Goal: Complete application form

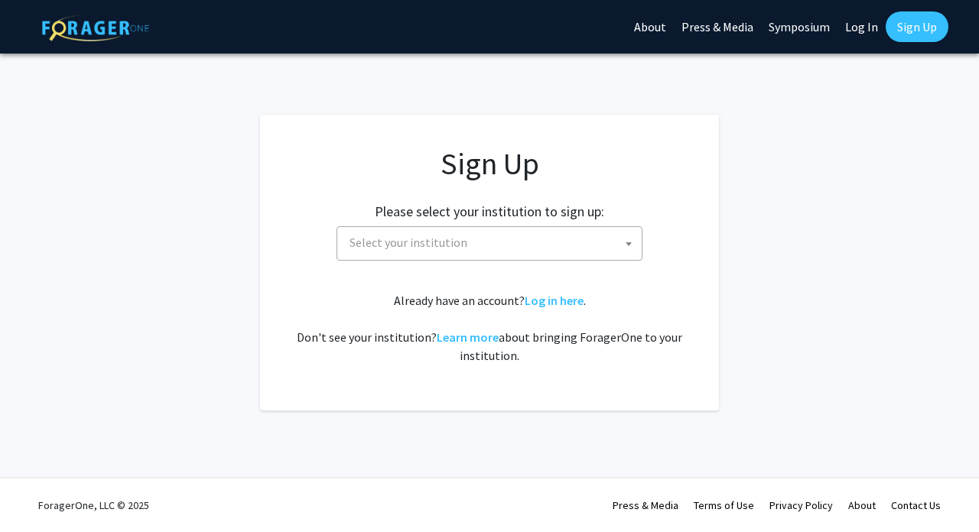
click at [531, 239] on span "Select your institution" at bounding box center [492, 242] width 298 height 31
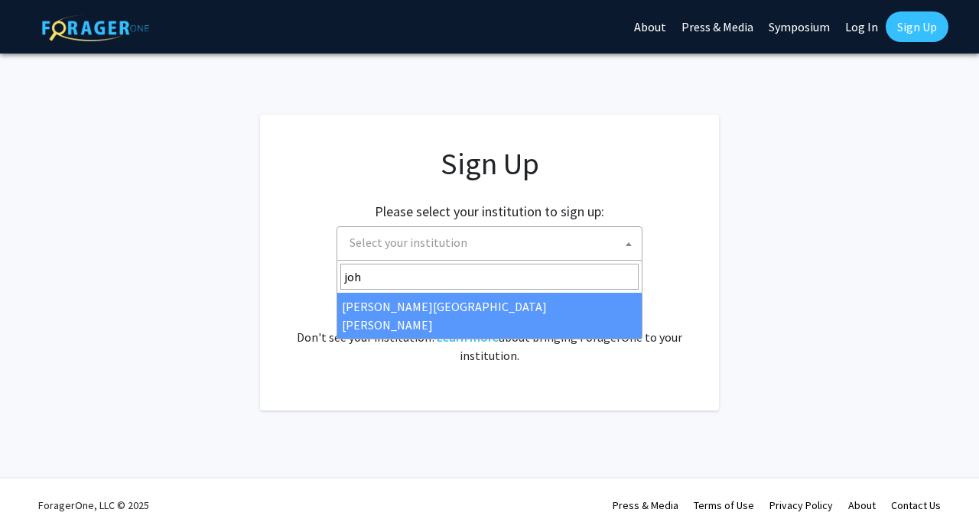
type input "joh"
select select "1"
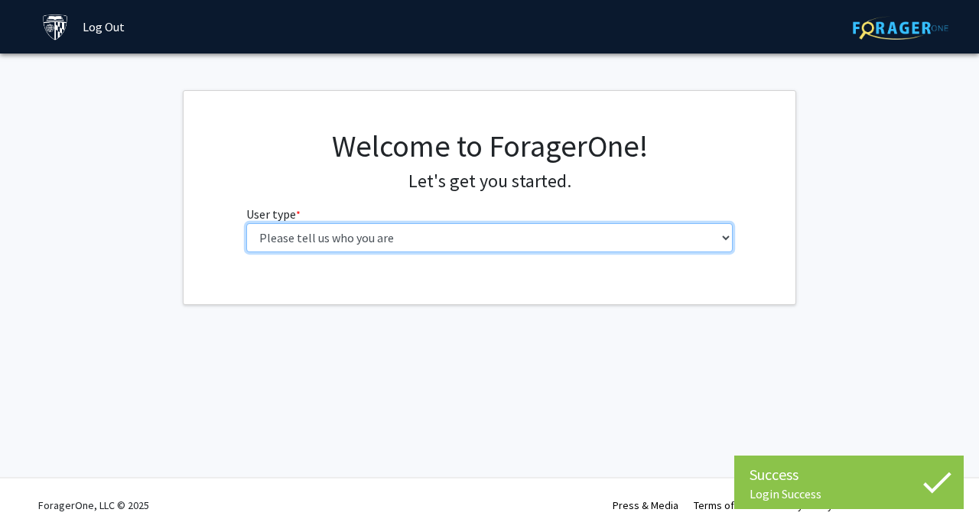
click at [419, 228] on select "Please tell us who you are Undergraduate Student Master's Student Doctoral Cand…" at bounding box center [489, 237] width 487 height 29
select select "2: masters"
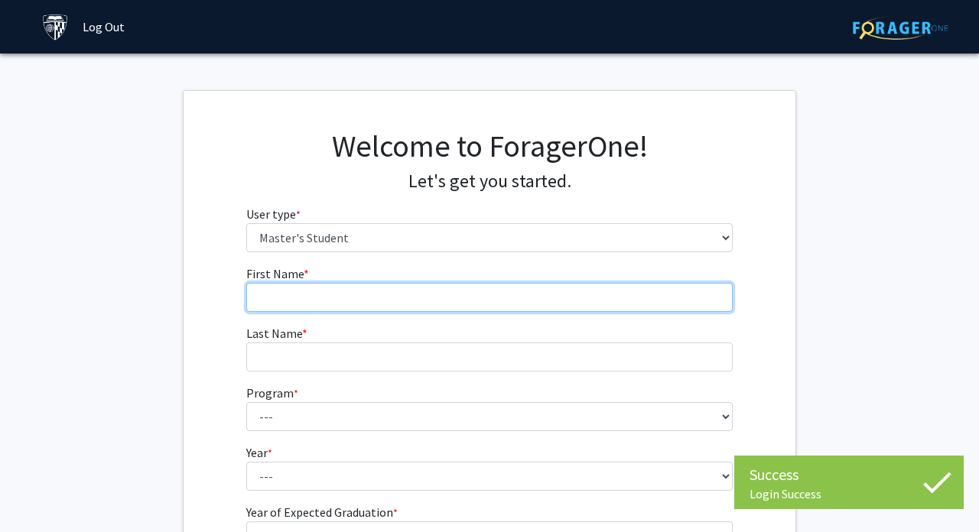
click at [431, 307] on input "First Name * required" at bounding box center [489, 297] width 487 height 29
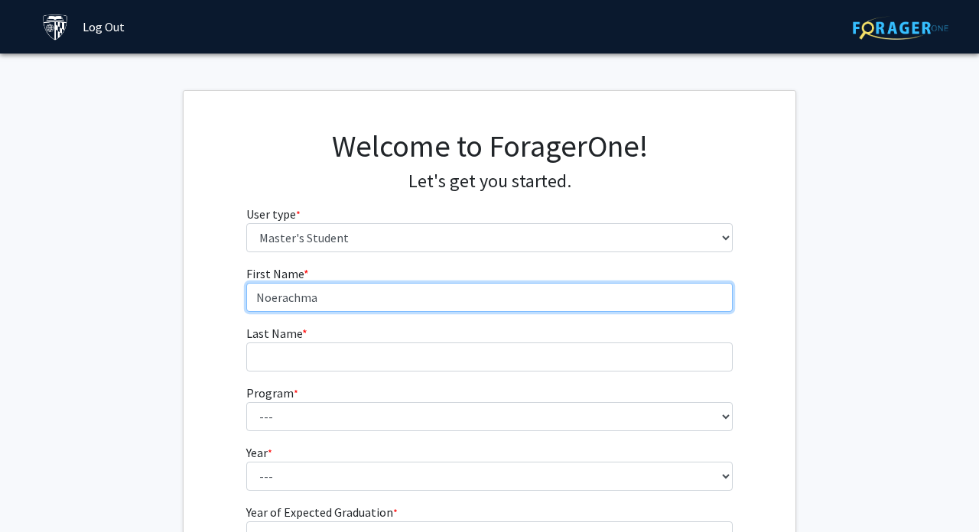
type input "Noerachma"
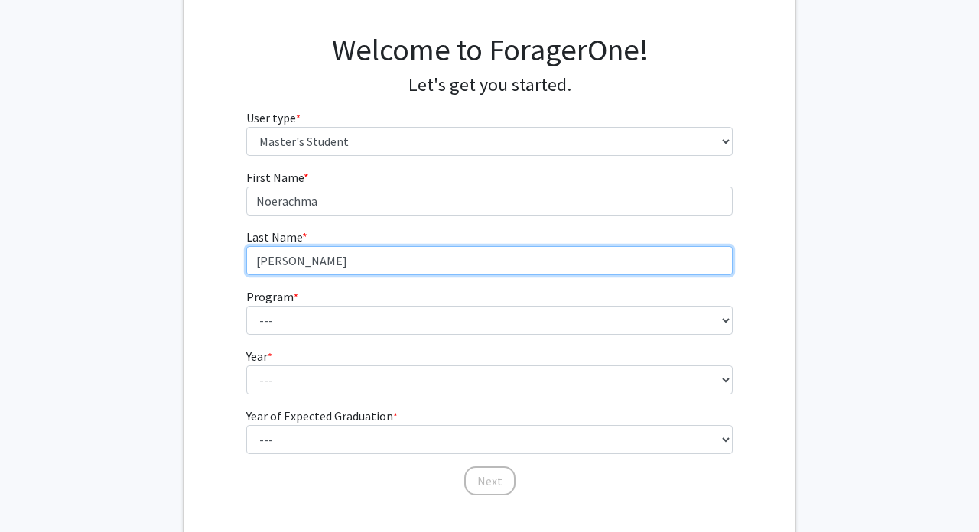
scroll to position [148, 0]
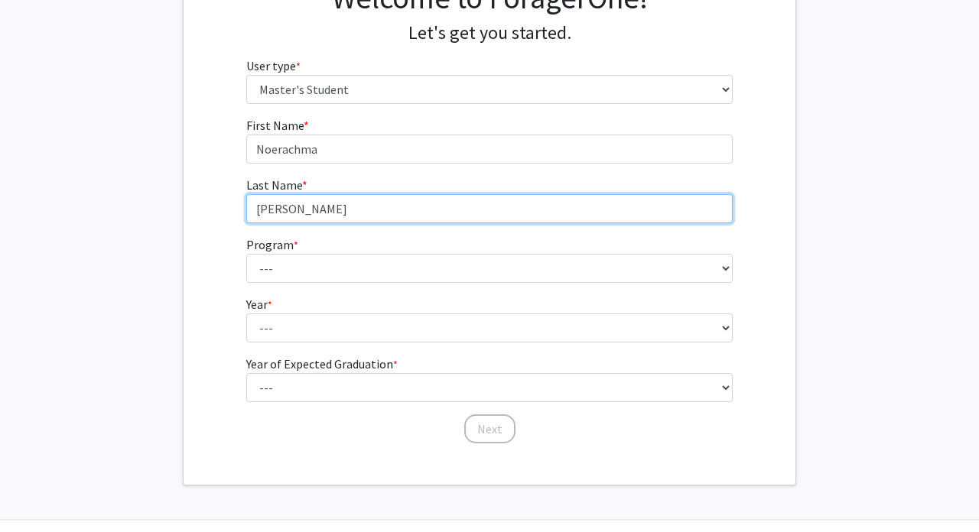
type input "Amalia"
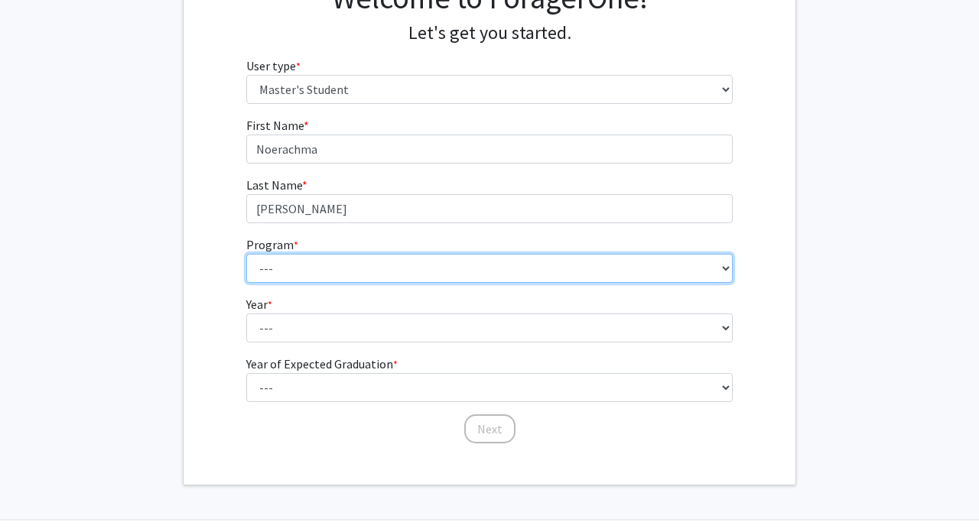
click at [351, 269] on select "--- Anatomy Education Applied and Computational Mathematics Applied Biomedical …" at bounding box center [489, 268] width 487 height 29
select select "106: 101"
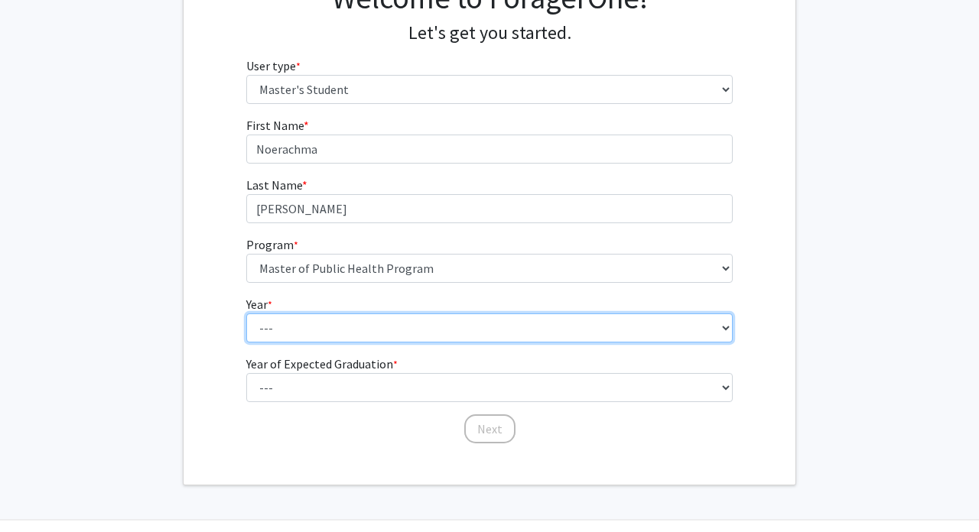
click at [344, 331] on select "--- First Year Second Year" at bounding box center [489, 328] width 487 height 29
select select "1: first_year"
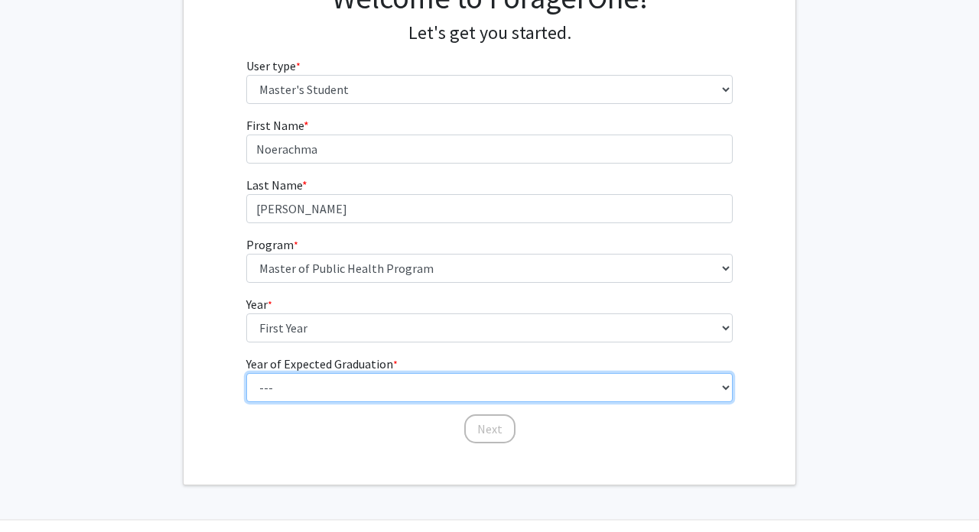
click at [327, 388] on select "--- 2025 2026 2027 2028 2029 2030 2031 2032 2033 2034" at bounding box center [489, 387] width 487 height 29
select select "2: 2026"
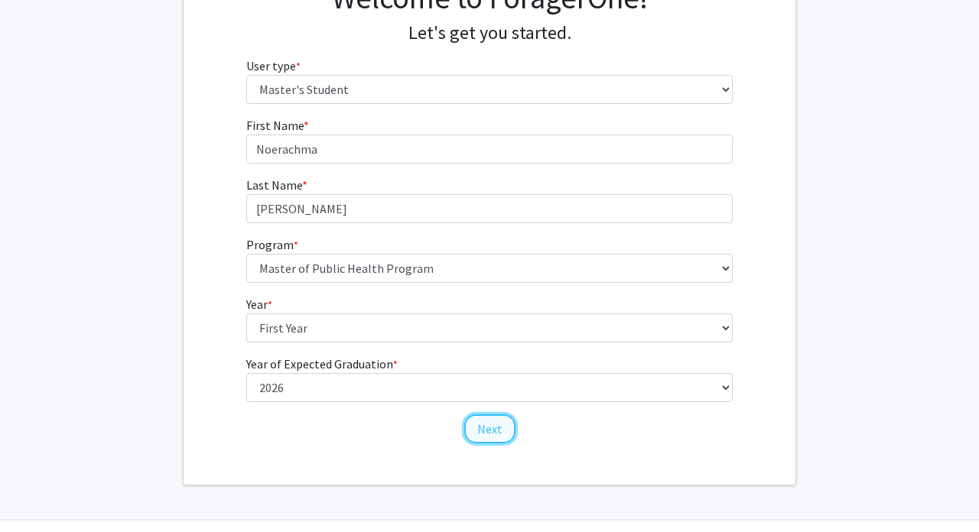
click at [489, 434] on button "Next" at bounding box center [489, 428] width 51 height 29
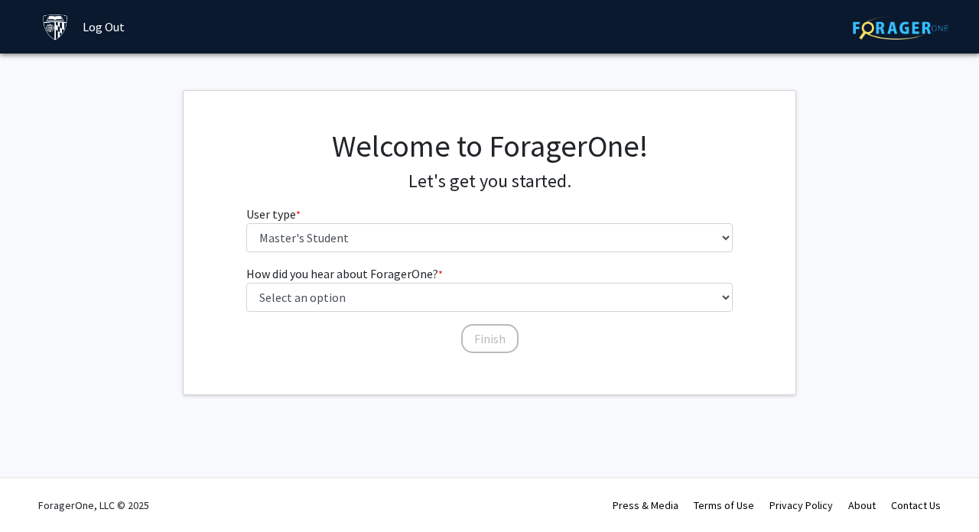
scroll to position [0, 0]
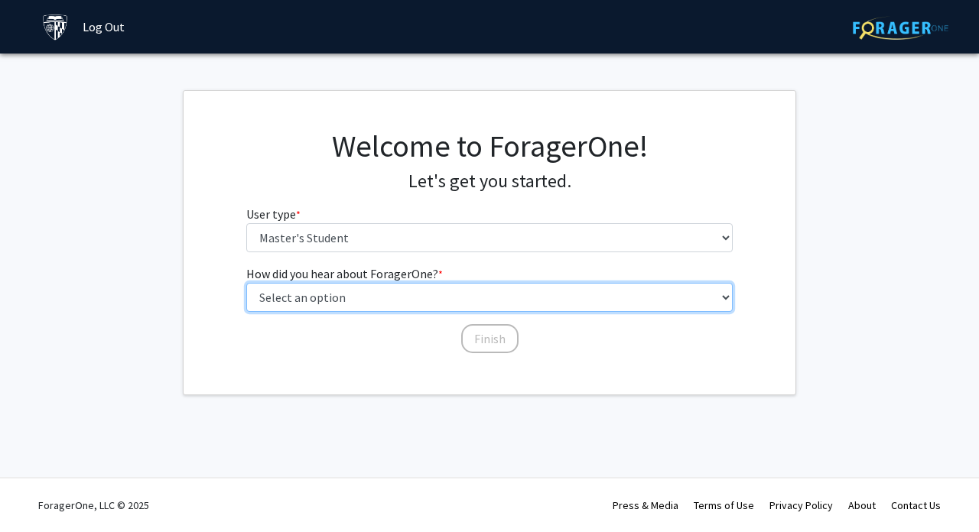
click at [369, 308] on select "Select an option Peer/student recommendation Faculty/staff recommendation Unive…" at bounding box center [489, 297] width 487 height 29
select select "3: university_website"
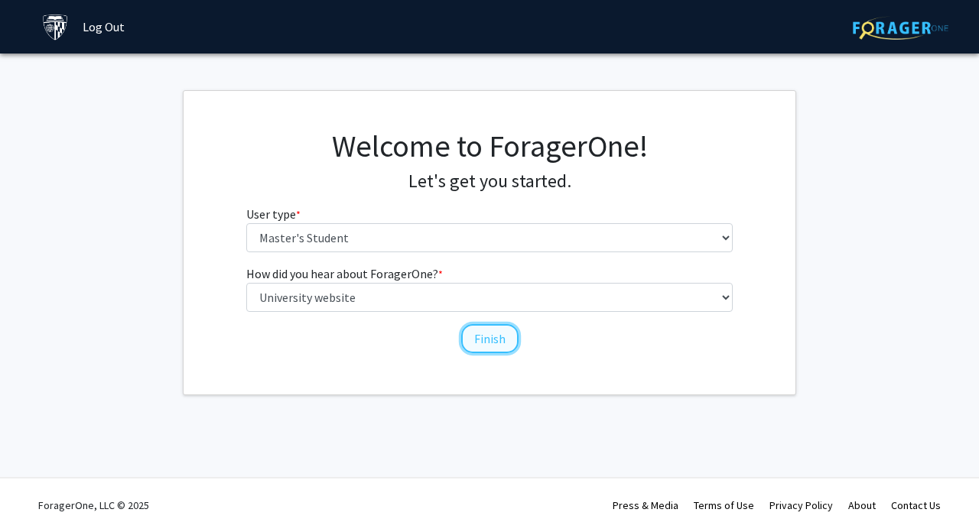
click at [492, 339] on button "Finish" at bounding box center [489, 338] width 57 height 29
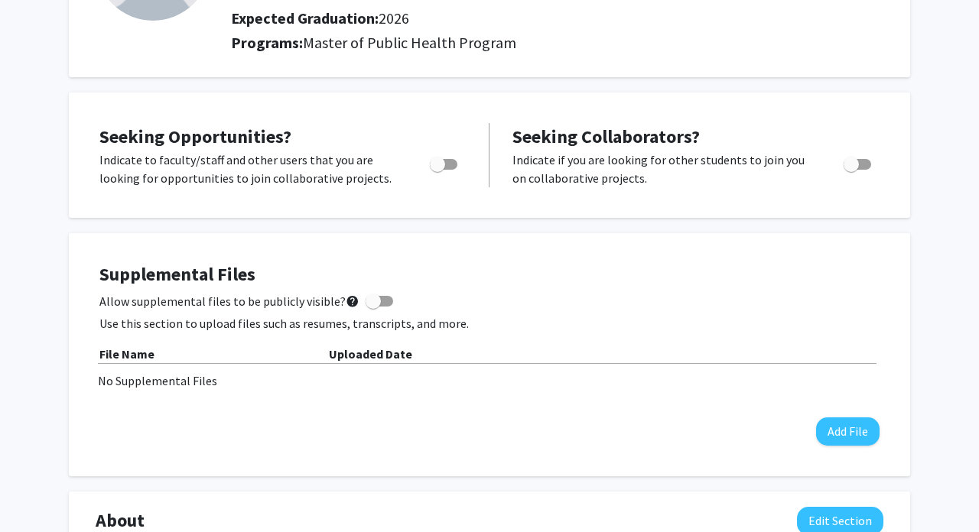
scroll to position [197, 0]
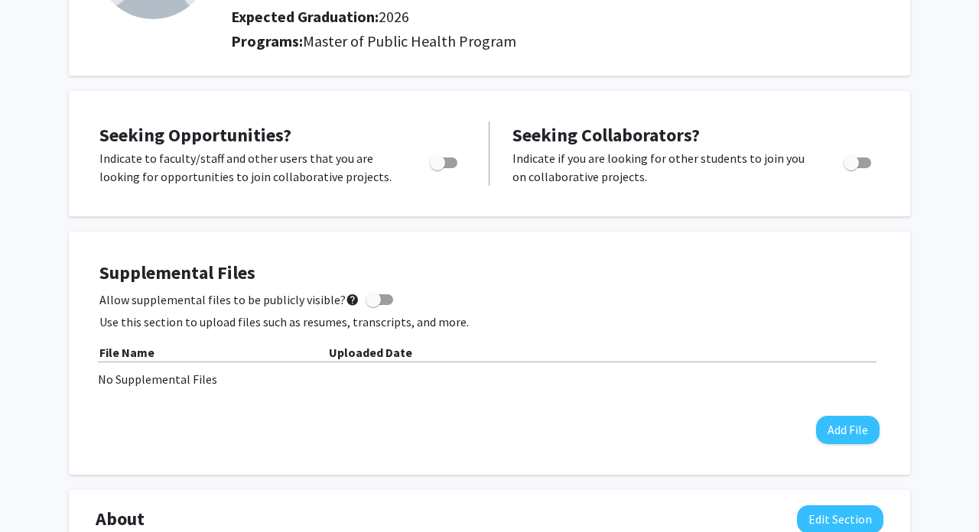
click at [440, 155] on span "Toggle" at bounding box center [437, 162] width 15 height 15
click at [437, 168] on input "Are you actively seeking opportunities?" at bounding box center [437, 168] width 1 height 1
checkbox input "true"
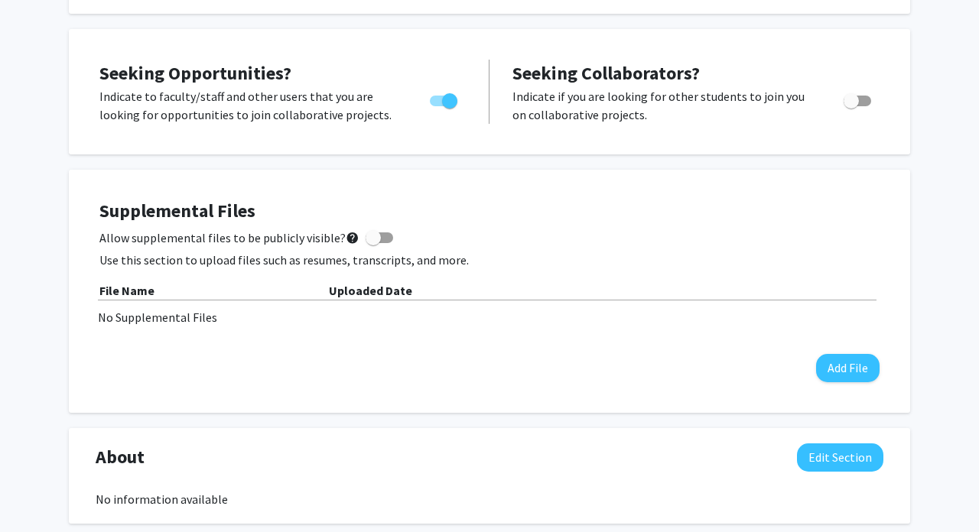
scroll to position [0, 0]
